Goal: Information Seeking & Learning: Check status

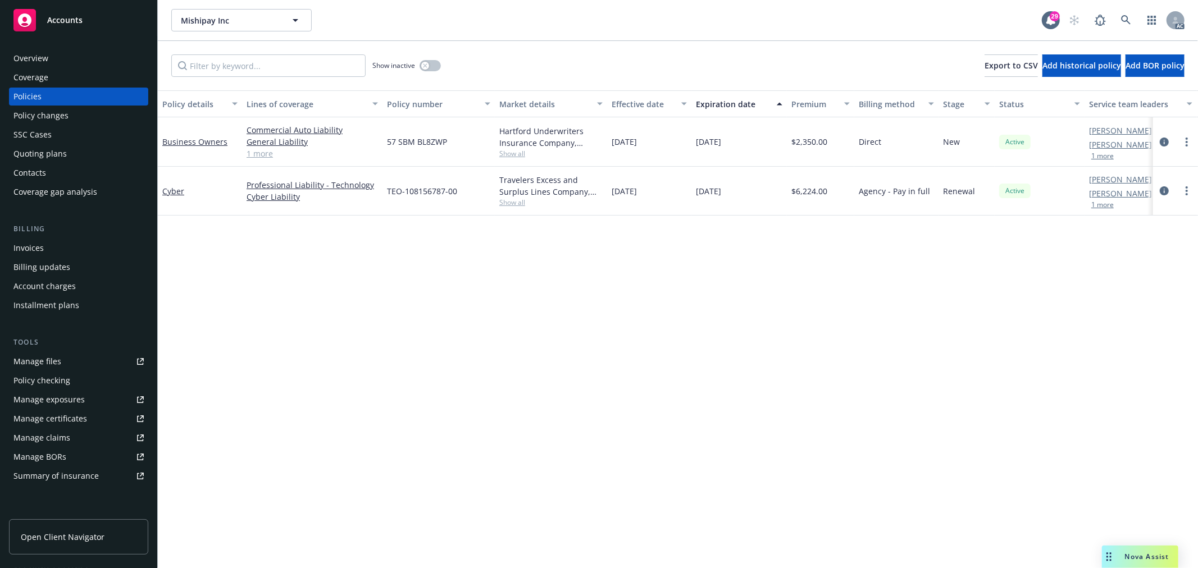
click at [1116, 556] on div "Nova Assist" at bounding box center [1147, 557] width 62 height 10
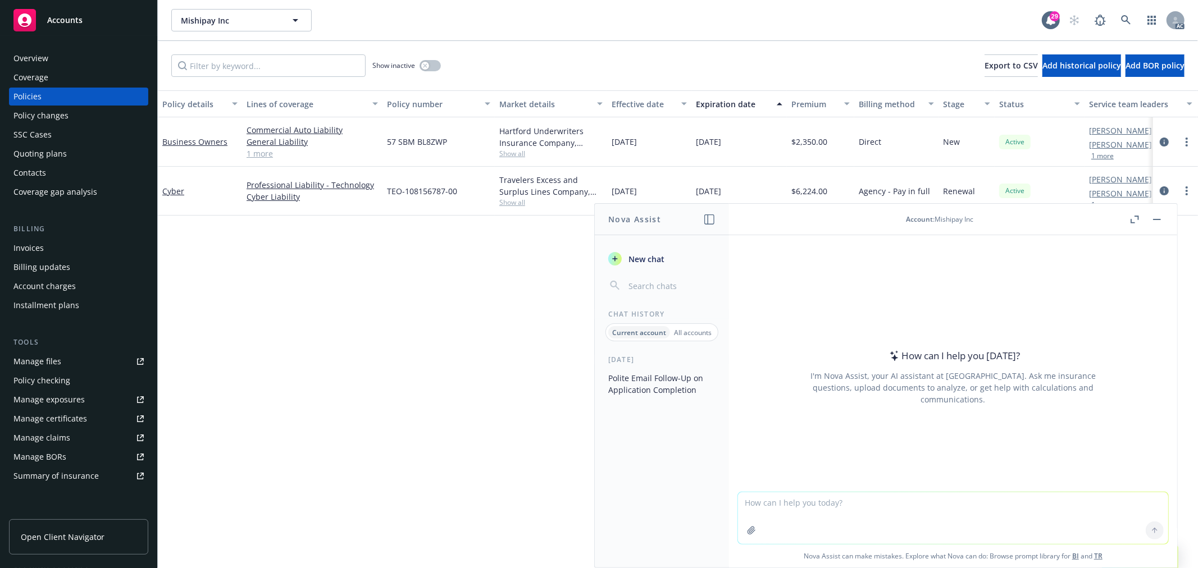
click at [854, 515] on textarea at bounding box center [953, 518] width 430 height 52
paste textarea "Thank you! All applications are completed. We will submit the information to un…"
type textarea "润色：Thank you! All applications are completed. We will submit the information to…"
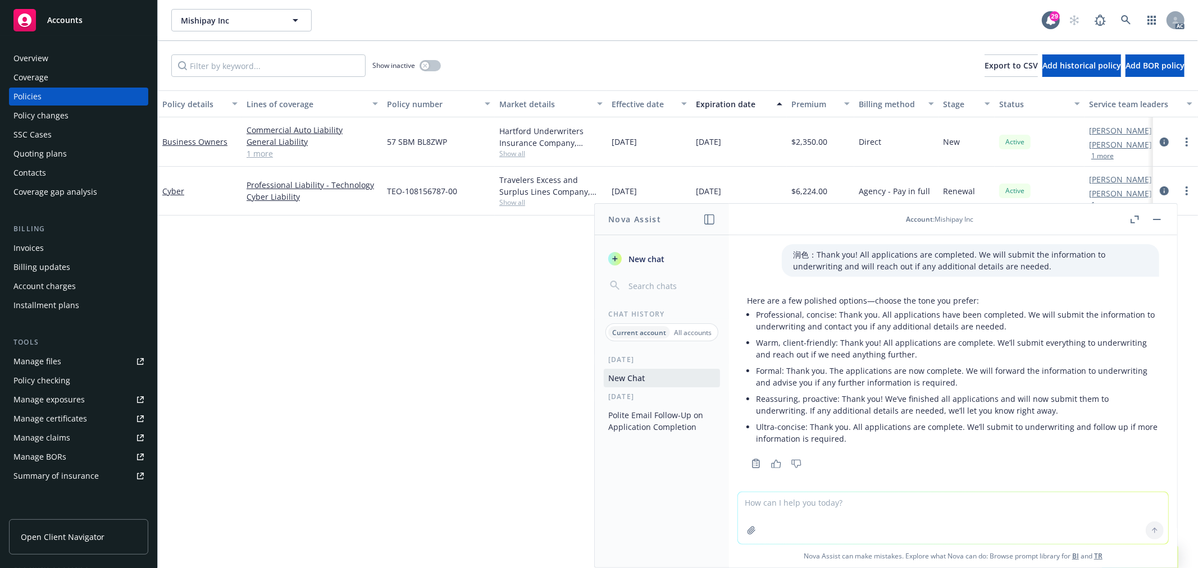
scroll to position [7, 0]
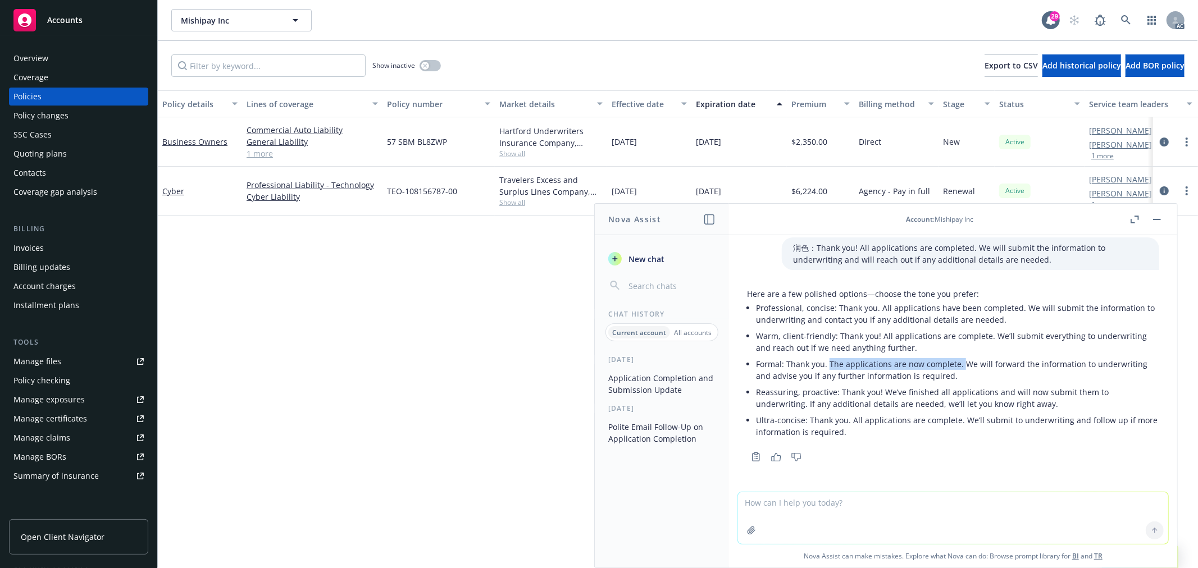
drag, startPoint x: 827, startPoint y: 360, endPoint x: 958, endPoint y: 365, distance: 131.5
click at [958, 365] on li "Formal: Thank you. The applications are now complete. We will forward the infor…" at bounding box center [957, 370] width 403 height 28
copy li "The applications are now complete."
drag, startPoint x: 838, startPoint y: 306, endPoint x: 1017, endPoint y: 308, distance: 179.7
click at [1017, 308] on li "Professional, concise: Thank you. All applications have been completed. We will…" at bounding box center [957, 314] width 403 height 28
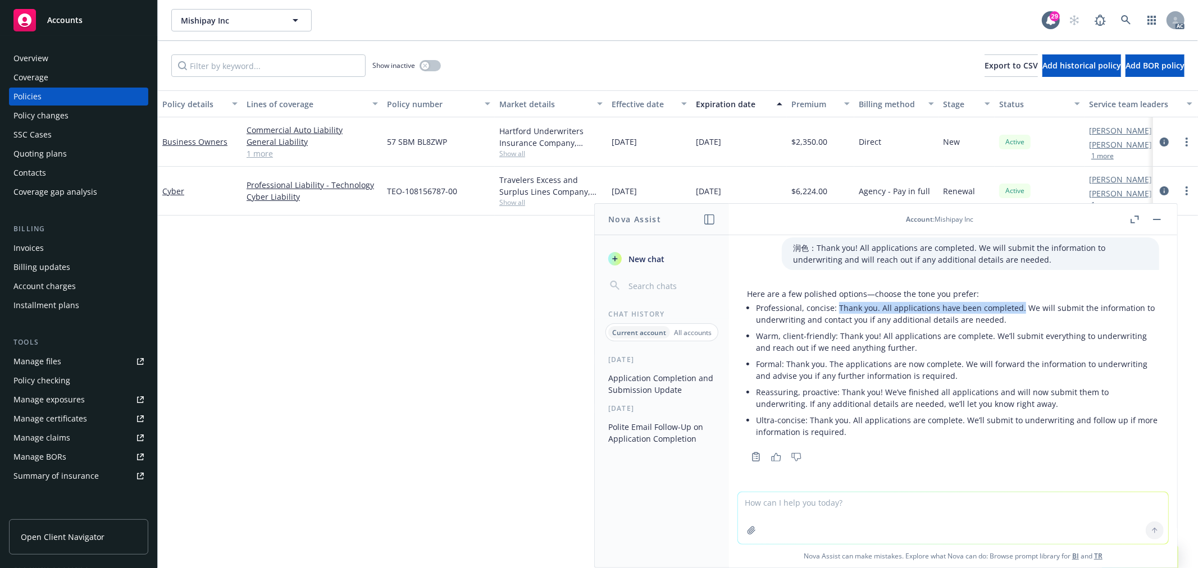
copy li "Thank you. All applications have been completed."
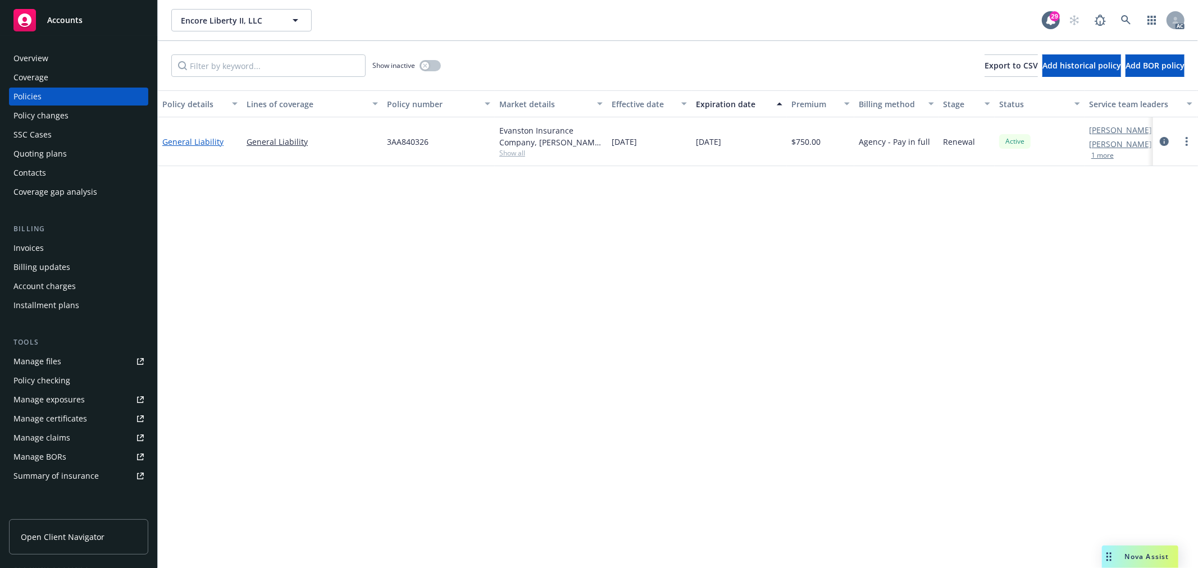
click at [199, 139] on link "General Liability" at bounding box center [192, 141] width 61 height 11
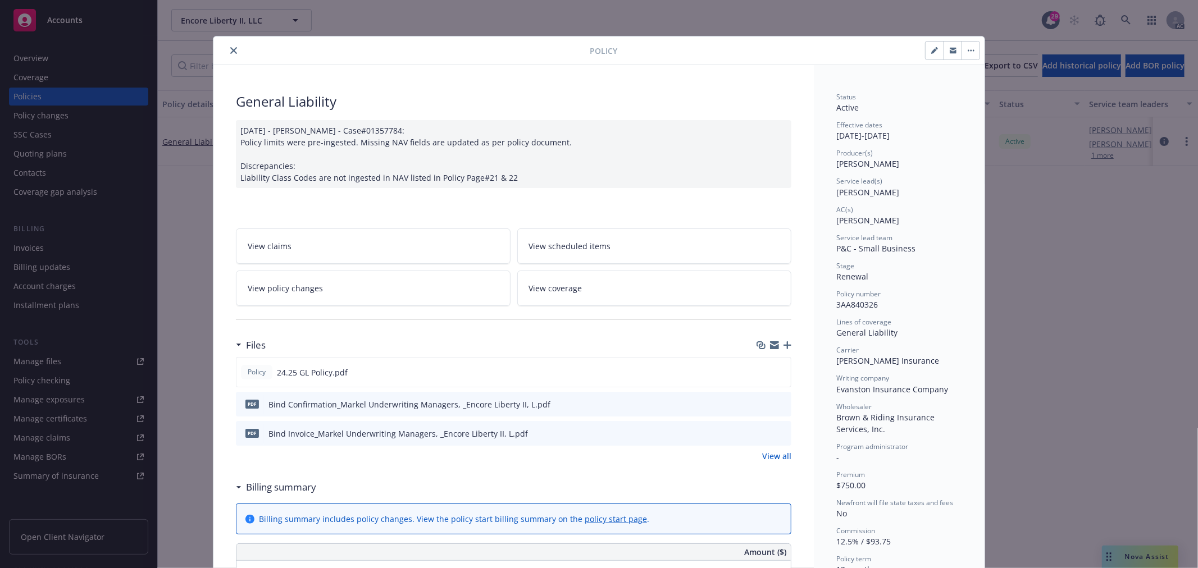
click at [372, 281] on link "View policy changes" at bounding box center [373, 288] width 275 height 35
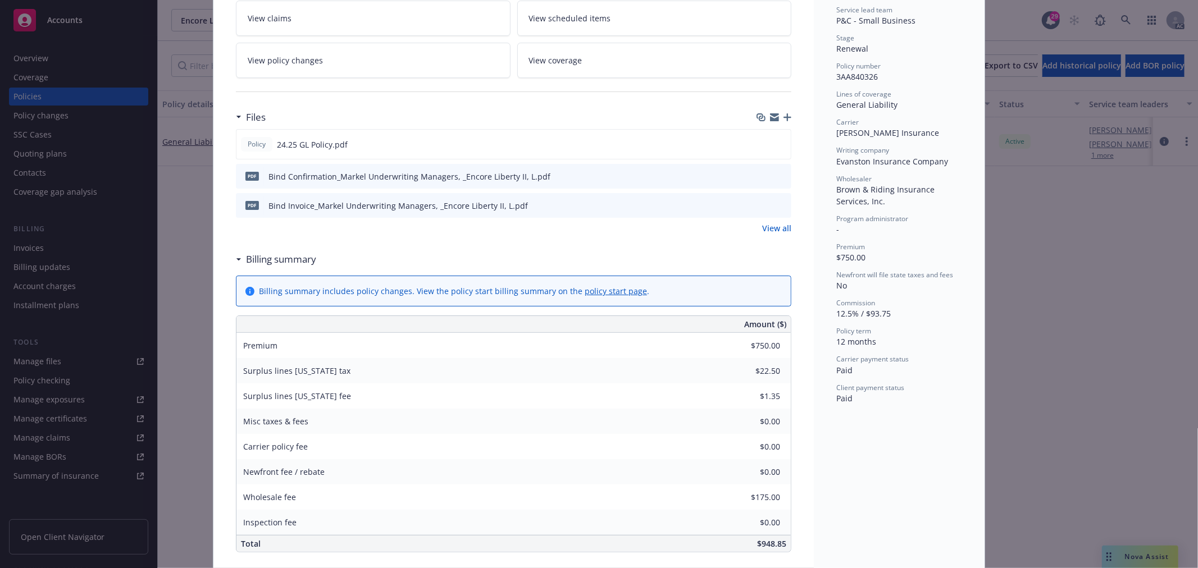
scroll to position [96, 0]
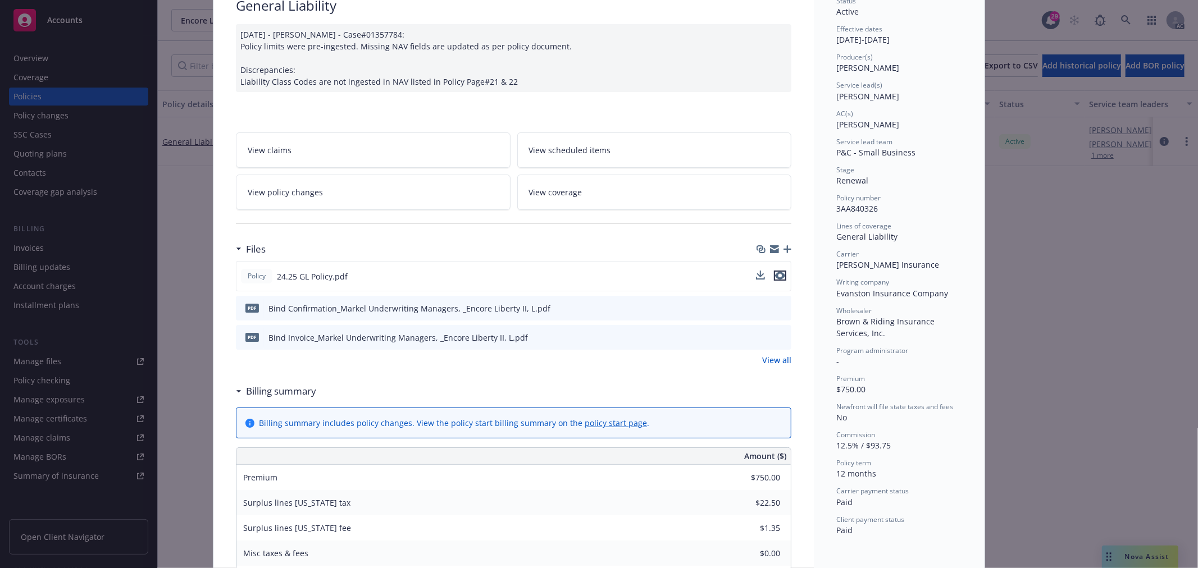
click at [775, 274] on icon "preview file" at bounding box center [780, 276] width 10 height 8
